Goal: Task Accomplishment & Management: Manage account settings

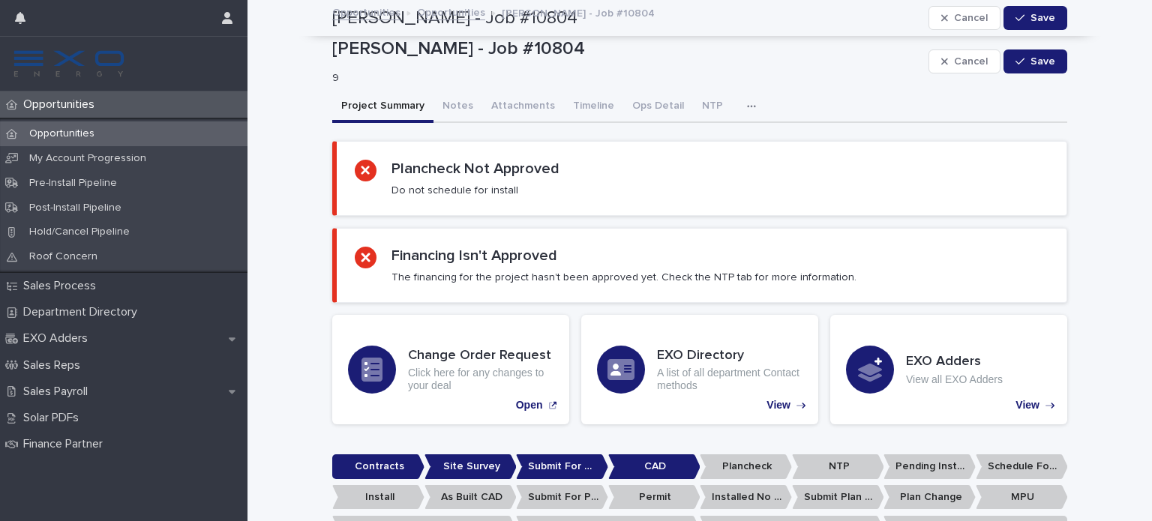
scroll to position [1230, 0]
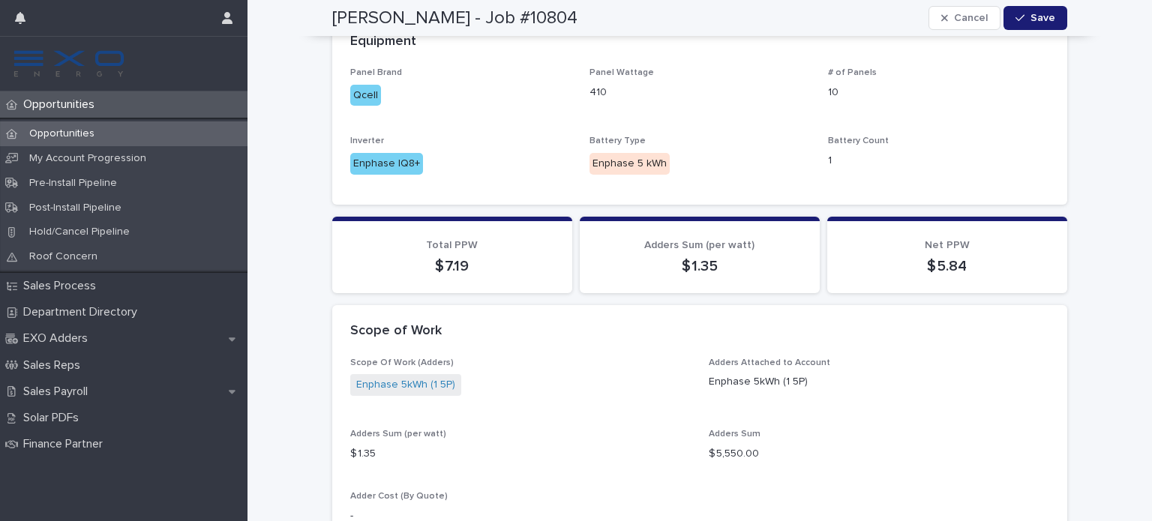
click at [50, 101] on p "Opportunities" at bounding box center [61, 104] width 89 height 14
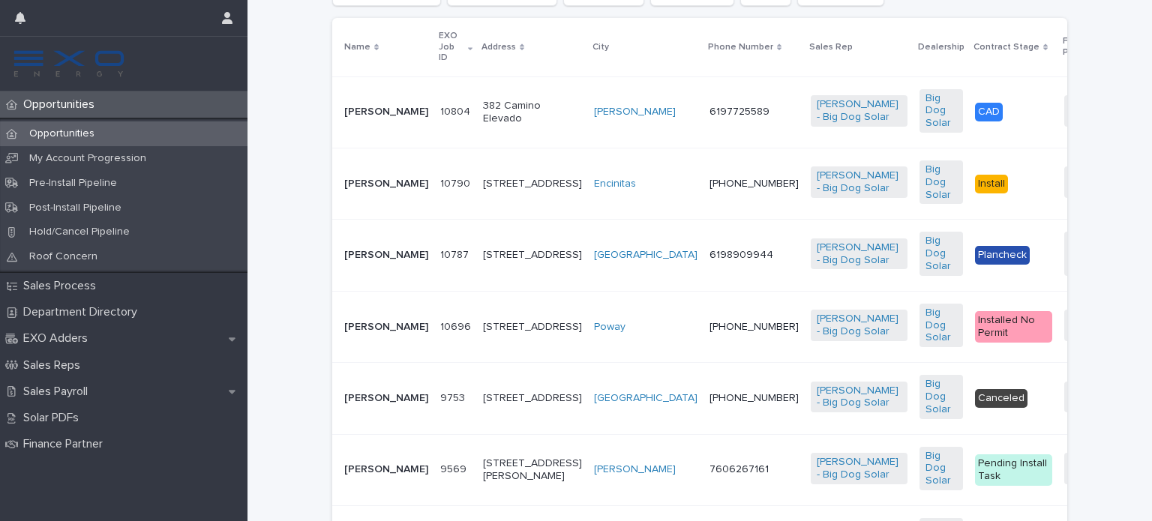
scroll to position [397, 0]
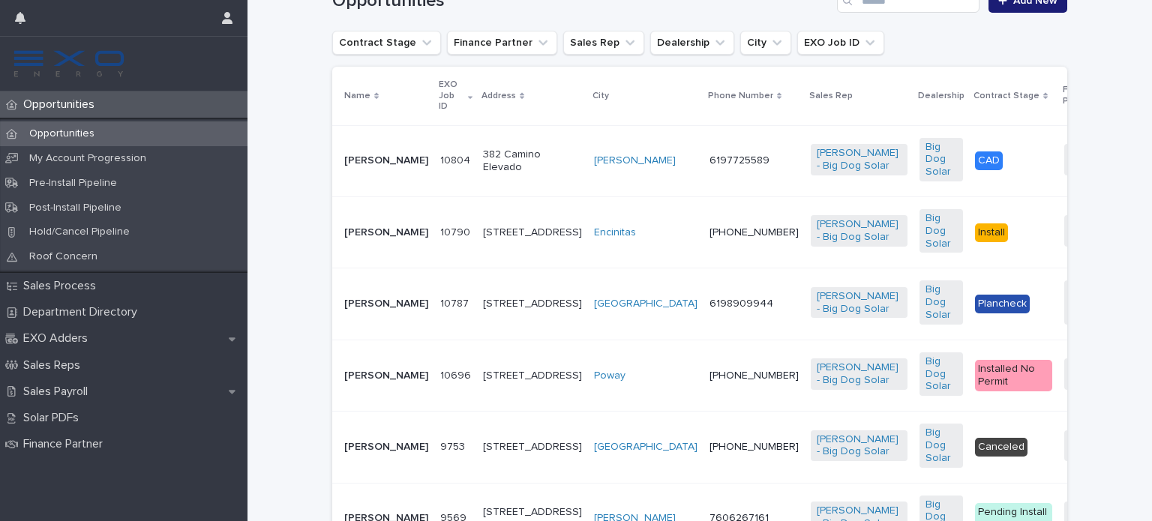
scroll to position [361, 0]
